Goal: Transaction & Acquisition: Obtain resource

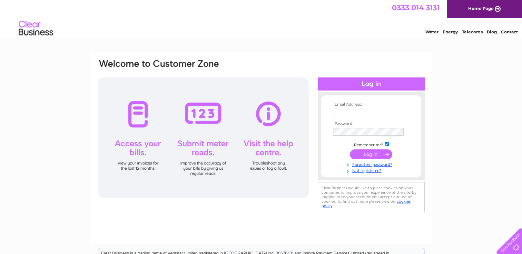
type input "[PERSON_NAME][EMAIL_ADDRESS][DOMAIN_NAME]"
click at [362, 155] on input "submit" at bounding box center [371, 155] width 42 height 10
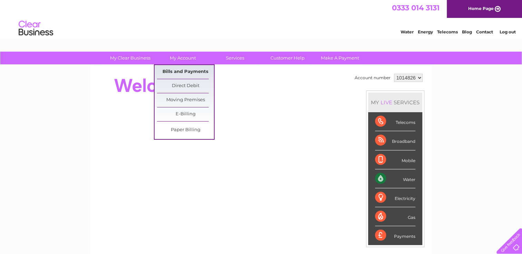
click at [189, 71] on link "Bills and Payments" at bounding box center [185, 72] width 57 height 14
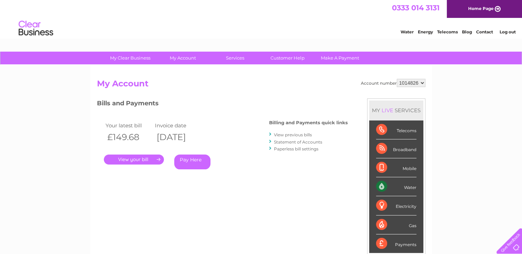
click at [147, 161] on link "." at bounding box center [134, 160] width 60 height 10
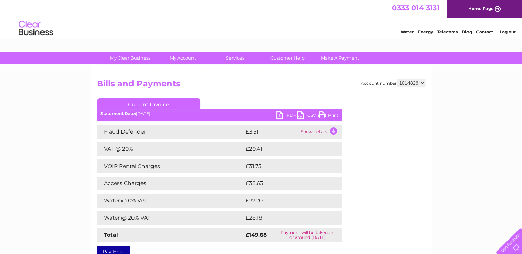
click at [284, 117] on link "PDF" at bounding box center [286, 116] width 21 height 10
click at [332, 115] on link "Print" at bounding box center [328, 116] width 21 height 10
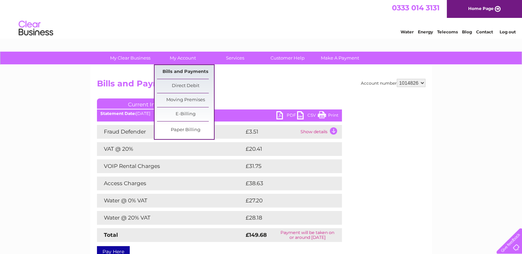
click at [183, 69] on link "Bills and Payments" at bounding box center [185, 72] width 57 height 14
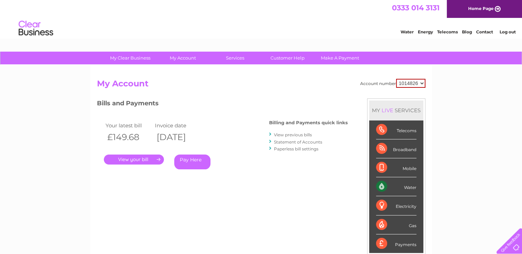
click at [291, 133] on link "View previous bills" at bounding box center [293, 134] width 38 height 5
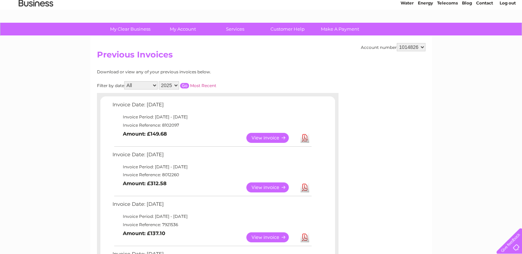
scroll to position [69, 0]
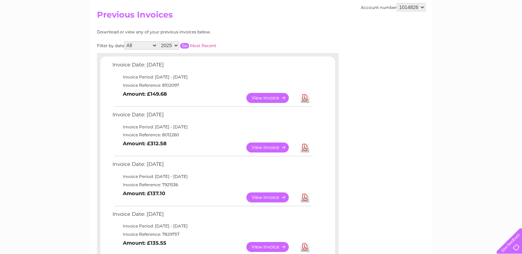
click at [260, 147] on link "View" at bounding box center [271, 148] width 51 height 10
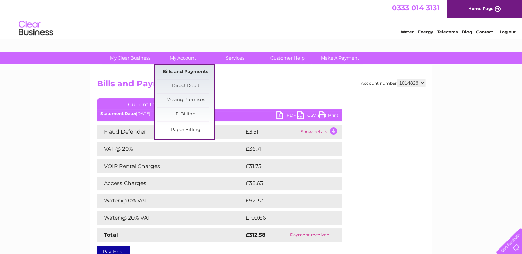
click at [192, 70] on link "Bills and Payments" at bounding box center [185, 72] width 57 height 14
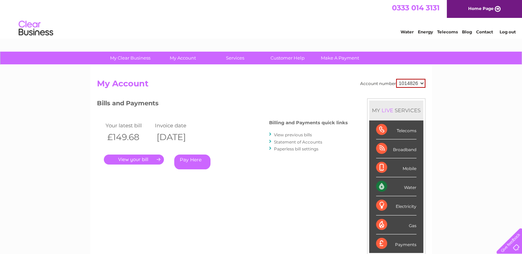
click at [133, 159] on link "." at bounding box center [134, 160] width 60 height 10
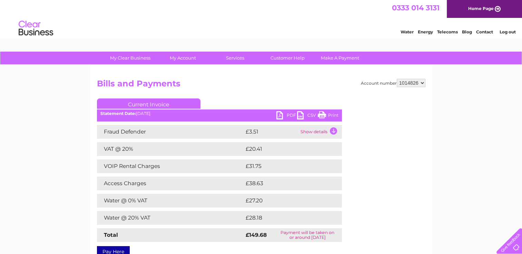
click at [290, 116] on link "PDF" at bounding box center [286, 116] width 21 height 10
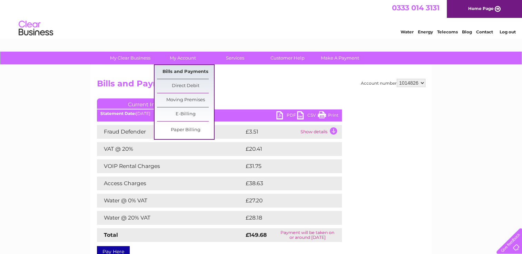
click at [182, 73] on link "Bills and Payments" at bounding box center [185, 72] width 57 height 14
click at [192, 71] on link "Bills and Payments" at bounding box center [185, 72] width 57 height 14
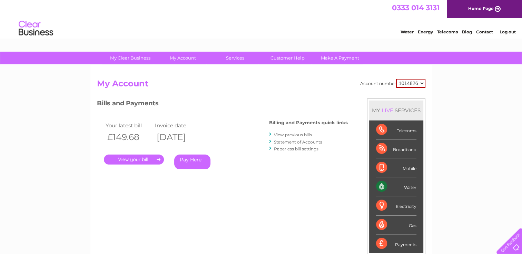
click at [139, 157] on link "." at bounding box center [134, 160] width 60 height 10
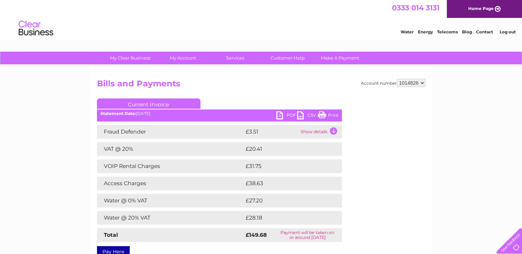
click at [289, 115] on link "PDF" at bounding box center [286, 116] width 21 height 10
click at [288, 115] on link "PDF" at bounding box center [286, 116] width 21 height 10
click at [333, 130] on td "Show details" at bounding box center [320, 132] width 43 height 14
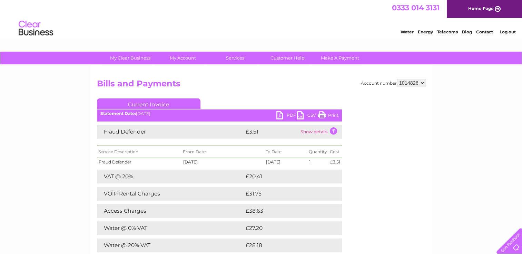
click at [288, 117] on link "PDF" at bounding box center [286, 116] width 21 height 10
